Goal: Register for event/course

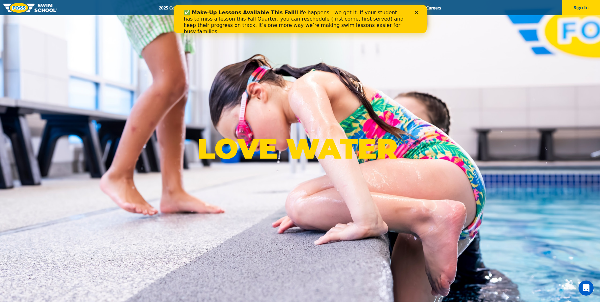
click at [414, 11] on icon "Close" at bounding box center [416, 13] width 4 height 4
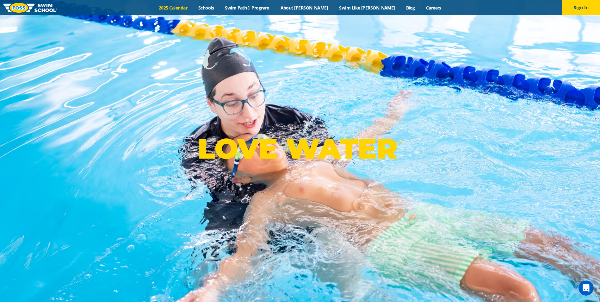
click at [193, 6] on link "2025 Calendar" at bounding box center [173, 8] width 40 height 6
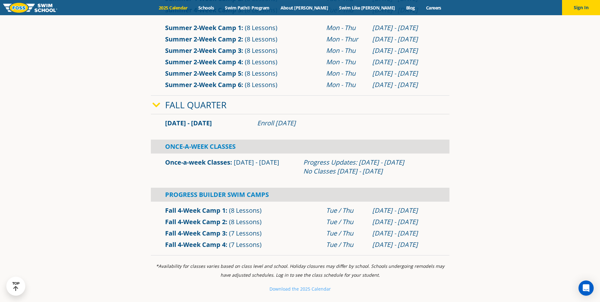
scroll to position [411, 0]
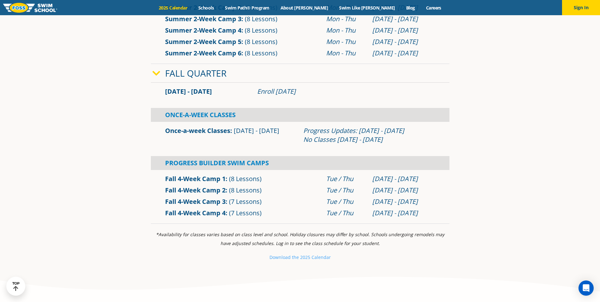
click at [188, 214] on link "Fall 4-Week Camp 4" at bounding box center [195, 212] width 60 height 9
click at [278, 11] on div "Menu 2025 Calendar Schools Swim Path® Program About FOSS Swim Like Regan Blog C…" at bounding box center [300, 7] width 600 height 15
click at [275, 9] on link "Swim Path® Program" at bounding box center [246, 8] width 55 height 6
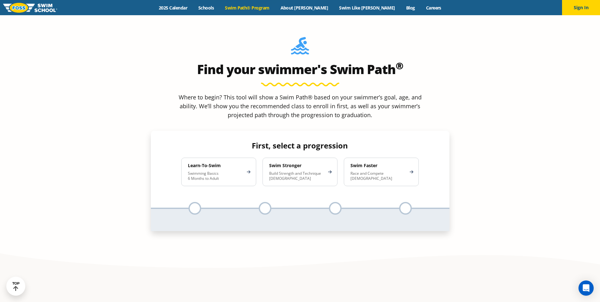
scroll to position [601, 0]
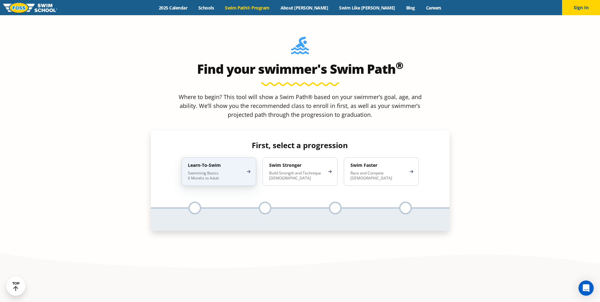
click at [240, 170] on p "Swimming Basics 6 Months to Adult" at bounding box center [215, 175] width 55 height 10
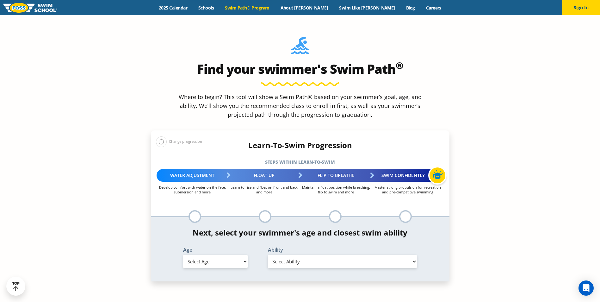
click at [216, 254] on select "Select Age [DEMOGRAPHIC_DATA] months - 1 year 1 year 2 years 3 years 4 years 5 …" at bounding box center [215, 260] width 64 height 13
select select "1-year"
click at [183, 254] on select "Select Age [DEMOGRAPHIC_DATA] months - 1 year 1 year 2 years 3 years 4 years 5 …" at bounding box center [215, 260] width 64 height 13
click at [302, 254] on select "Select Ability First in-water experience Comfortable with water poured over the…" at bounding box center [342, 260] width 149 height 13
select select "1-year-comfortable-with-water-poured-over-their-head-but-not-eyes-and-ears"
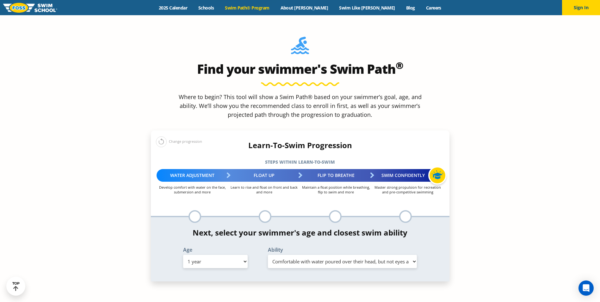
click at [268, 254] on select "Select Ability First in-water experience Comfortable with water poured over the…" at bounding box center [342, 260] width 149 height 13
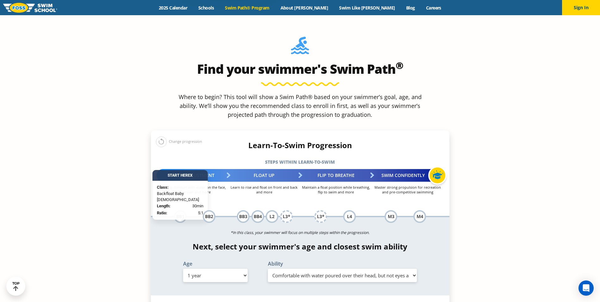
scroll to position [632, 0]
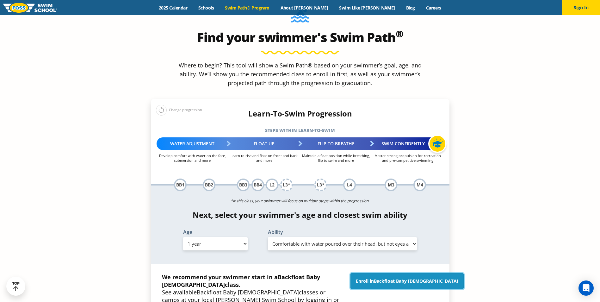
click at [428, 278] on span "Backfloat Baby [DEMOGRAPHIC_DATA]" at bounding box center [416, 281] width 84 height 6
